Goal: Transaction & Acquisition: Purchase product/service

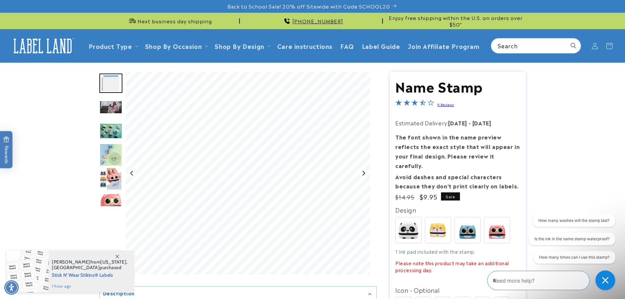
click at [110, 108] on img "Go to slide 3" at bounding box center [110, 106] width 23 height 13
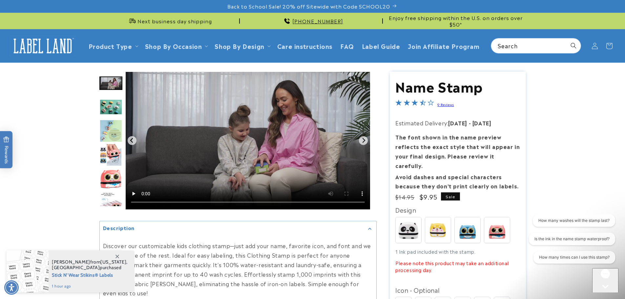
click at [108, 112] on img "Go to slide 4" at bounding box center [110, 107] width 23 height 16
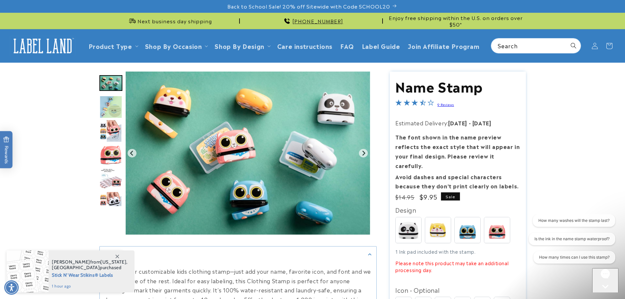
click at [111, 141] on img "Go to slide 6" at bounding box center [110, 130] width 23 height 23
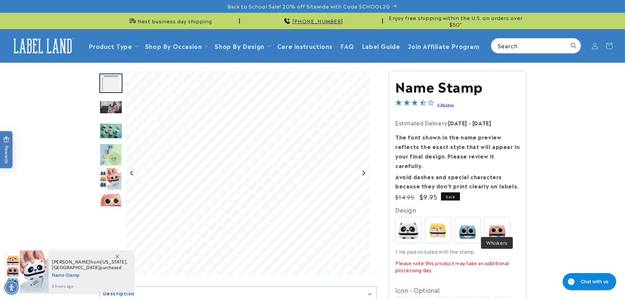
click at [506, 222] on img at bounding box center [497, 230] width 26 height 26
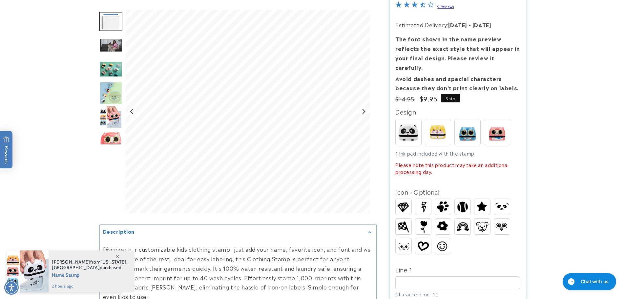
scroll to position [98, 0]
click at [440, 219] on img at bounding box center [443, 226] width 16 height 14
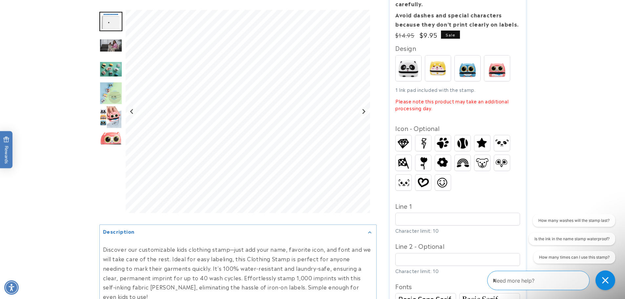
scroll to position [0, 0]
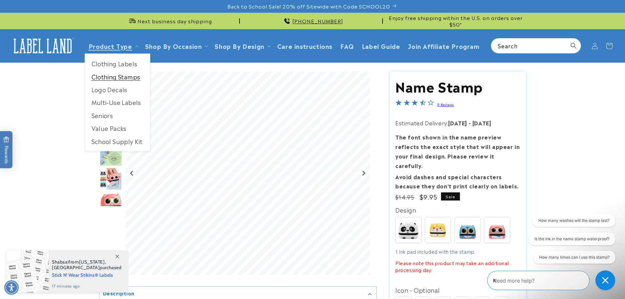
click at [103, 76] on link "Clothing Stamps" at bounding box center [117, 76] width 65 height 13
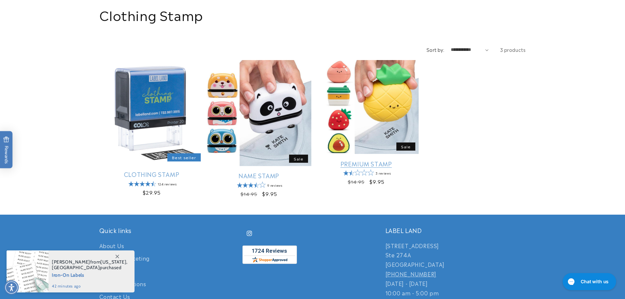
scroll to position [66, 0]
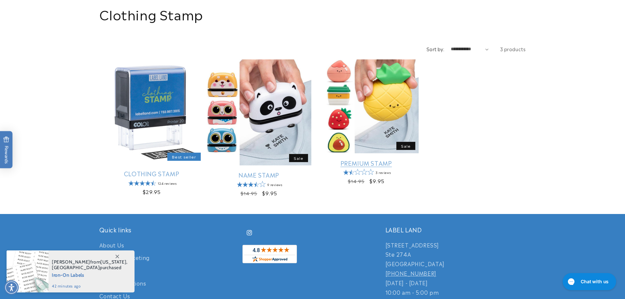
click at [375, 159] on link "Premium Stamp" at bounding box center [366, 163] width 105 height 8
